Goal: Task Accomplishment & Management: Complete application form

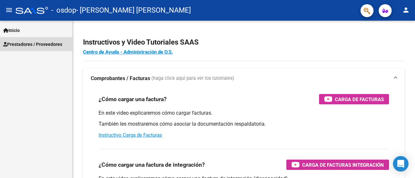
click at [29, 41] on span "Prestadores / Proveedores" at bounding box center [32, 44] width 59 height 7
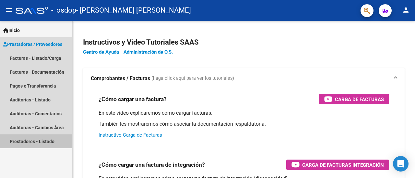
click at [43, 139] on link "Prestadores - Listado" at bounding box center [36, 142] width 72 height 14
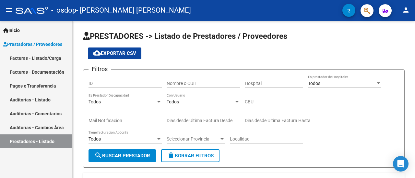
click at [40, 61] on link "Facturas - Listado/Carga" at bounding box center [36, 58] width 72 height 14
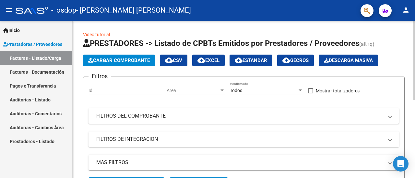
click at [136, 58] on span "Cargar Comprobante" at bounding box center [119, 61] width 62 height 6
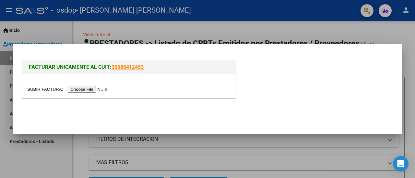
click at [82, 89] on input "file" at bounding box center [68, 89] width 82 height 7
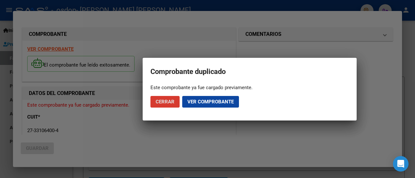
click at [223, 103] on span "Ver comprobante" at bounding box center [210, 102] width 46 height 6
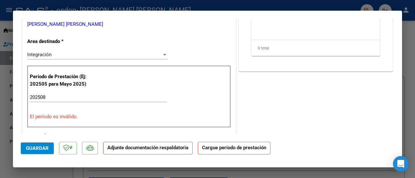
scroll to position [155, 0]
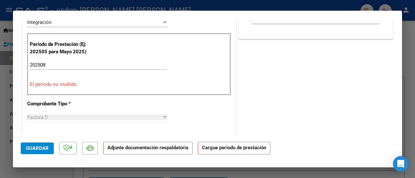
click at [51, 63] on input "202508" at bounding box center [98, 65] width 137 height 6
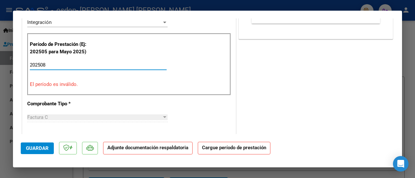
click at [51, 63] on input "202508" at bounding box center [98, 65] width 137 height 6
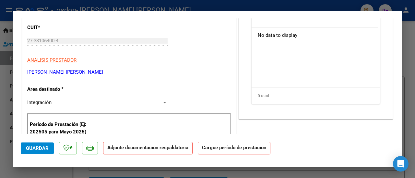
scroll to position [0, 0]
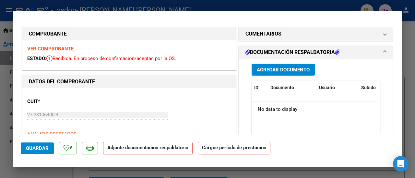
click at [284, 51] on h1 "DOCUMENTACIÓN RESPALDATORIA" at bounding box center [292, 53] width 94 height 8
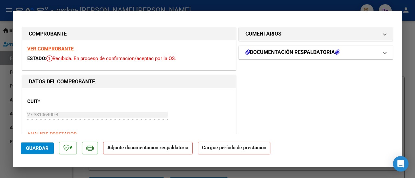
click at [284, 52] on h1 "DOCUMENTACIÓN RESPALDATORIA" at bounding box center [292, 53] width 94 height 8
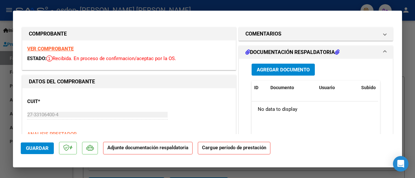
click at [283, 67] on span "Agregar Documento" at bounding box center [283, 70] width 53 height 6
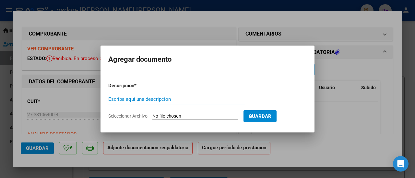
click at [185, 117] on input "Seleccionar Archivo" at bounding box center [195, 117] width 86 height 6
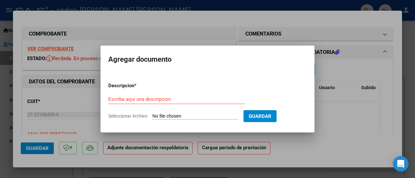
type input "C:\fakepath\WhatsApp Image [DATE] 16.25.55.jpeg"
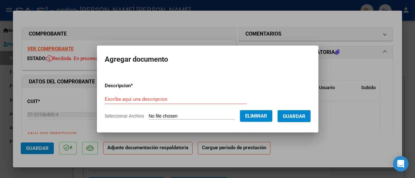
click at [189, 98] on input "Escriba aquí una descripcion" at bounding box center [176, 100] width 142 height 6
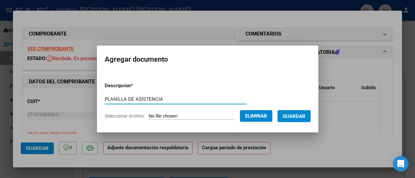
type input "PLANILLA DE ASISTENCIA"
click at [305, 116] on span "Guardar" at bounding box center [293, 117] width 23 height 6
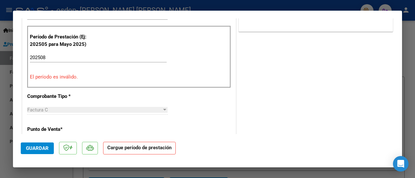
scroll to position [194, 0]
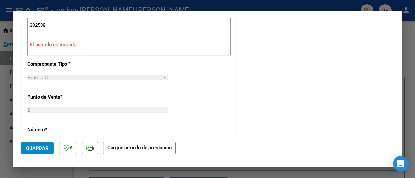
click at [29, 148] on span "Guardar" at bounding box center [37, 149] width 23 height 6
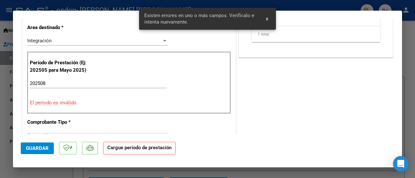
scroll to position [136, 0]
drag, startPoint x: 49, startPoint y: 88, endPoint x: 51, endPoint y: 85, distance: 4.2
click at [49, 88] on div "202508 Ingrese el Período de Prestación como indica el ejemplo" at bounding box center [98, 87] width 137 height 16
click at [51, 85] on input "202508" at bounding box center [98, 84] width 137 height 6
type input "2"
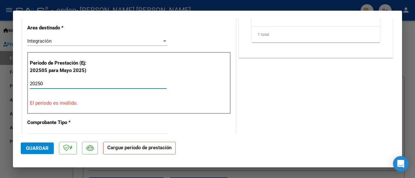
type input "202508"
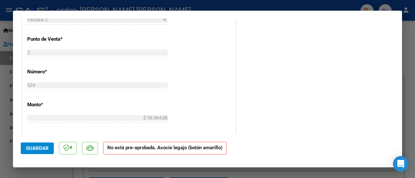
scroll to position [265, 0]
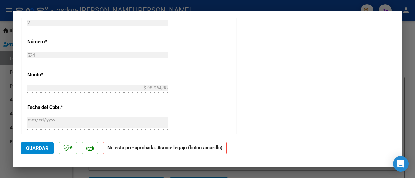
click at [36, 148] on span "Guardar" at bounding box center [37, 149] width 23 height 6
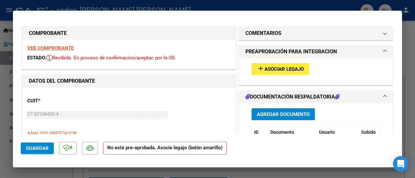
scroll to position [0, 0]
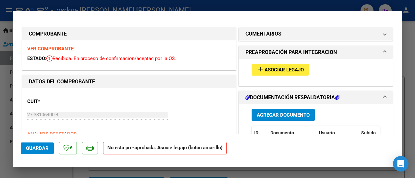
click at [266, 70] on span "Asociar Legajo" at bounding box center [283, 70] width 39 height 6
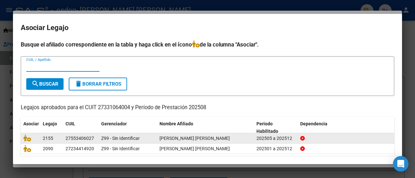
click at [31, 141] on div at bounding box center [30, 138] width 14 height 7
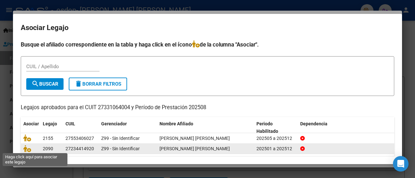
click at [32, 149] on span at bounding box center [28, 148] width 10 height 5
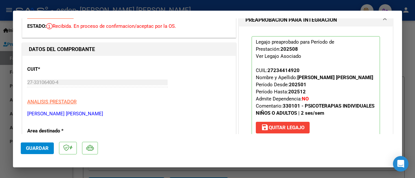
scroll to position [65, 0]
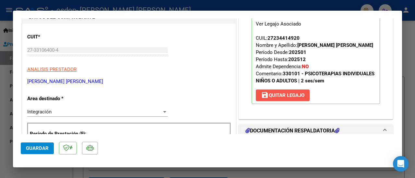
click at [285, 97] on span "save [PERSON_NAME]" at bounding box center [282, 96] width 43 height 6
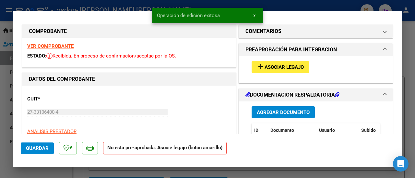
scroll to position [0, 0]
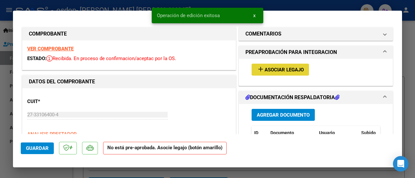
click at [282, 70] on span "Asociar Legajo" at bounding box center [283, 70] width 39 height 6
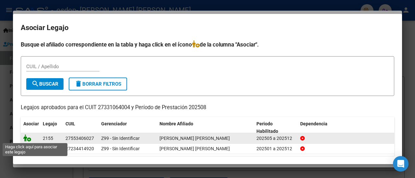
click at [25, 139] on icon at bounding box center [27, 138] width 8 height 7
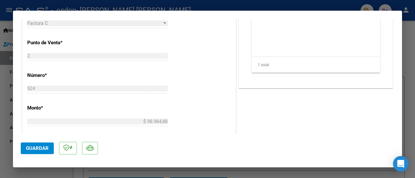
scroll to position [259, 0]
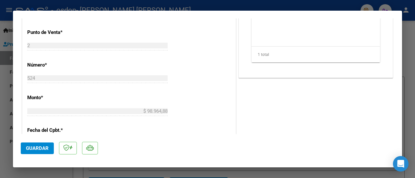
click at [44, 146] on span "Guardar" at bounding box center [37, 149] width 23 height 6
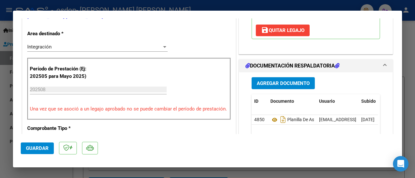
scroll to position [162, 0]
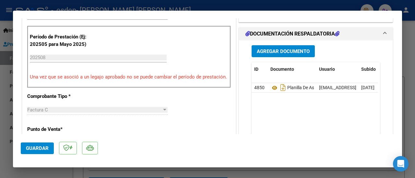
click at [86, 55] on input "202508" at bounding box center [98, 58] width 137 height 6
click at [84, 60] on input "202508" at bounding box center [98, 58] width 137 height 6
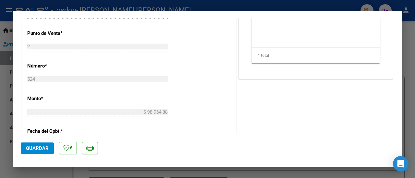
scroll to position [259, 0]
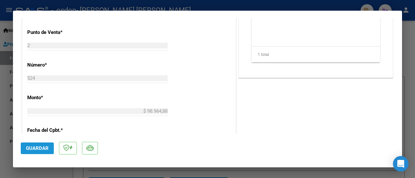
click at [39, 144] on button "Guardar" at bounding box center [37, 149] width 33 height 12
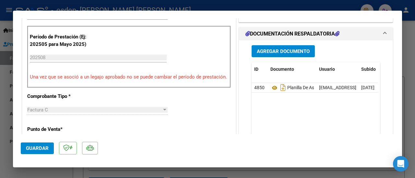
scroll to position [130, 0]
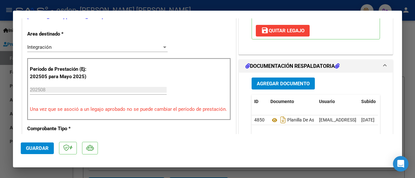
click at [69, 89] on input "202508" at bounding box center [98, 90] width 137 height 6
click at [72, 90] on input "202508" at bounding box center [98, 90] width 137 height 6
click at [64, 88] on input "202508" at bounding box center [98, 90] width 137 height 6
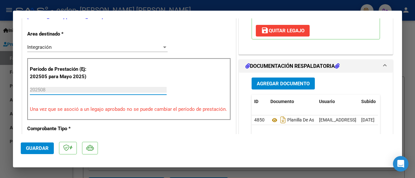
click at [64, 88] on input "202508" at bounding box center [98, 90] width 137 height 6
click at [47, 89] on input "202508" at bounding box center [98, 90] width 137 height 6
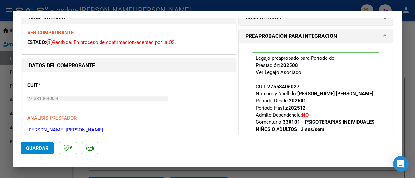
scroll to position [0, 0]
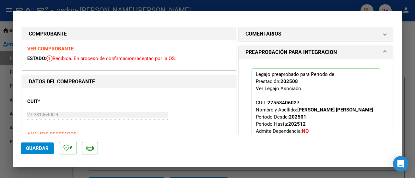
click at [294, 52] on h1 "PREAPROBACIÓN PARA INTEGRACION" at bounding box center [290, 53] width 91 height 8
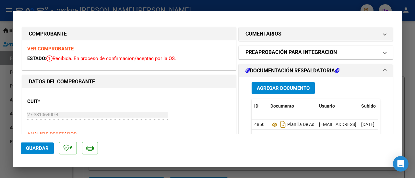
click at [294, 52] on h1 "PREAPROBACIÓN PARA INTEGRACION" at bounding box center [290, 53] width 91 height 8
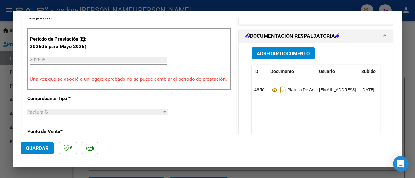
scroll to position [162, 0]
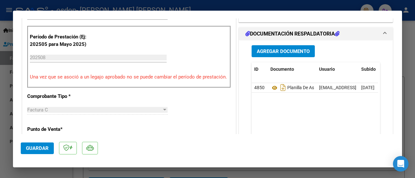
click at [51, 61] on div "202508 Ingrese el Período de Prestación como indica el ejemplo" at bounding box center [98, 58] width 137 height 10
click at [51, 60] on div "202508 Ingrese el Período de Prestación como indica el ejemplo" at bounding box center [98, 58] width 137 height 10
click at [48, 58] on input "202508" at bounding box center [98, 58] width 137 height 6
click at [95, 79] on p "Una vez que se asoció a un legajo aprobado no se puede cambiar el período de pr…" at bounding box center [129, 77] width 198 height 7
click at [31, 148] on span "Guardar" at bounding box center [37, 149] width 23 height 6
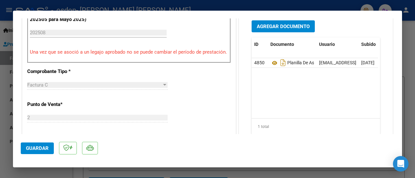
scroll to position [0, 0]
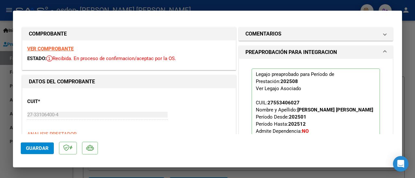
click at [244, 3] on div at bounding box center [207, 89] width 415 height 178
type input "$ 0,00"
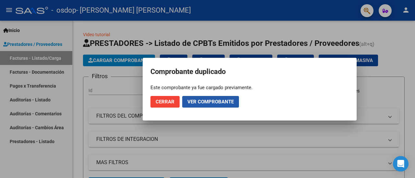
click at [189, 103] on span "Ver comprobante" at bounding box center [210, 102] width 46 height 6
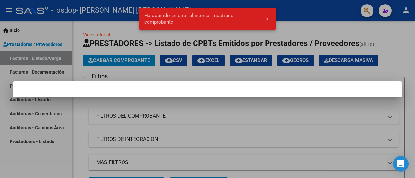
click at [265, 19] on button "x" at bounding box center [266, 19] width 13 height 12
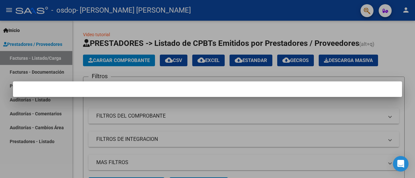
click at [29, 62] on div at bounding box center [207, 89] width 415 height 178
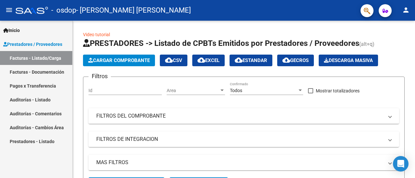
click at [33, 73] on link "Facturas - Documentación" at bounding box center [36, 72] width 72 height 14
